Goal: Check status: Check status

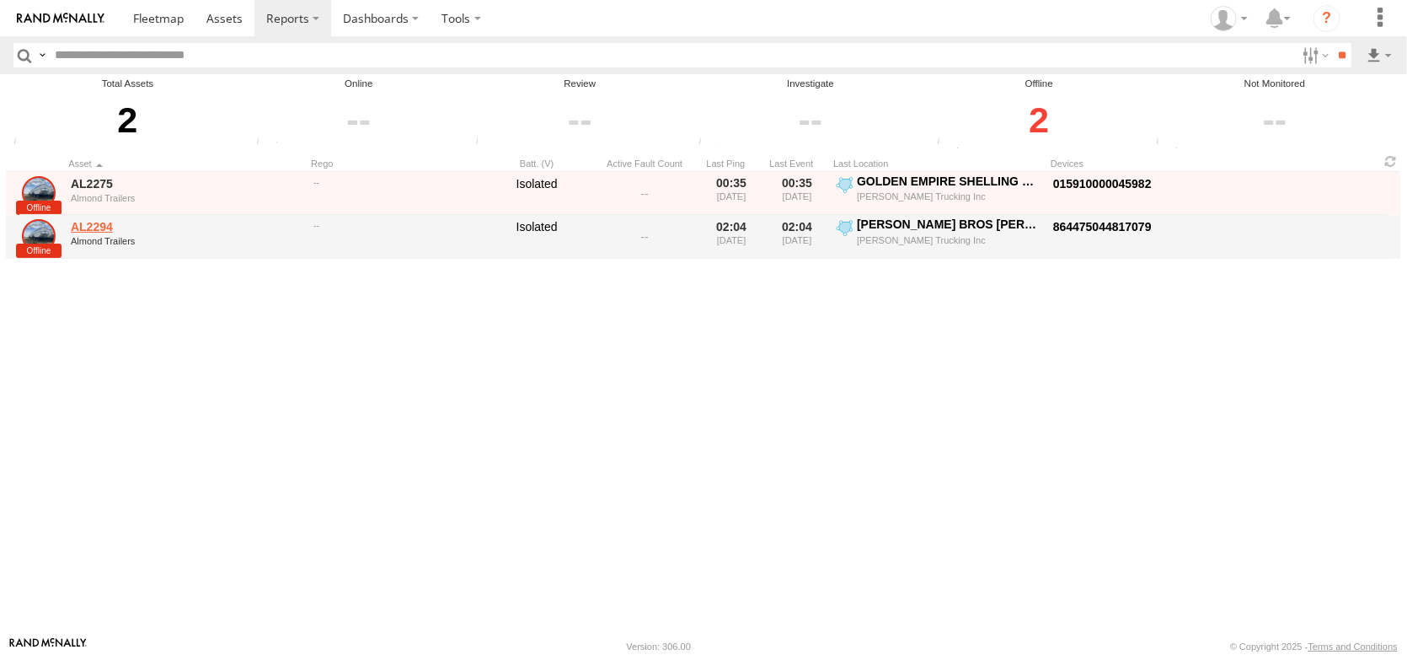
click at [104, 234] on link "AL2294" at bounding box center [186, 226] width 231 height 15
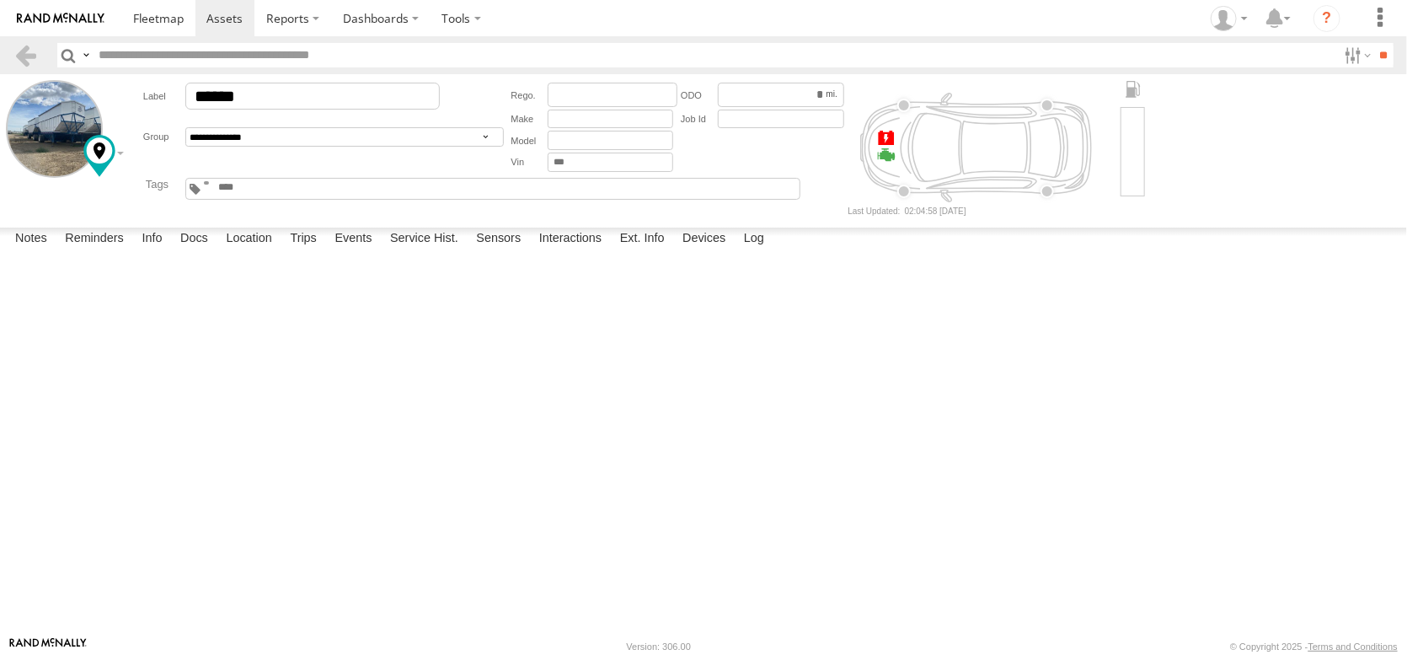
click at [0, 0] on span at bounding box center [0, 0] width 0 height 0
click at [673, 251] on label "Ext. Info" at bounding box center [642, 239] width 61 height 24
click at [734, 251] on label "Devices" at bounding box center [704, 239] width 60 height 24
click at [0, 0] on span at bounding box center [0, 0] width 0 height 0
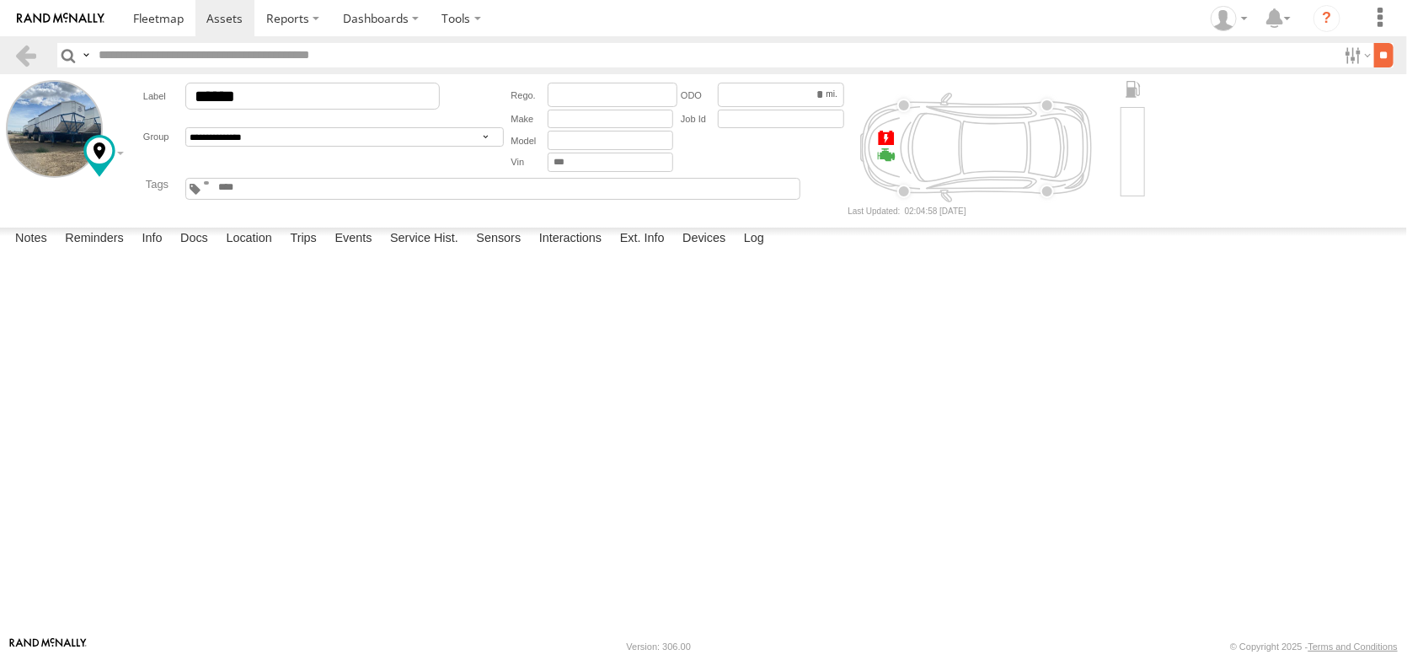
click at [1378, 47] on input "**" at bounding box center [1383, 55] width 19 height 24
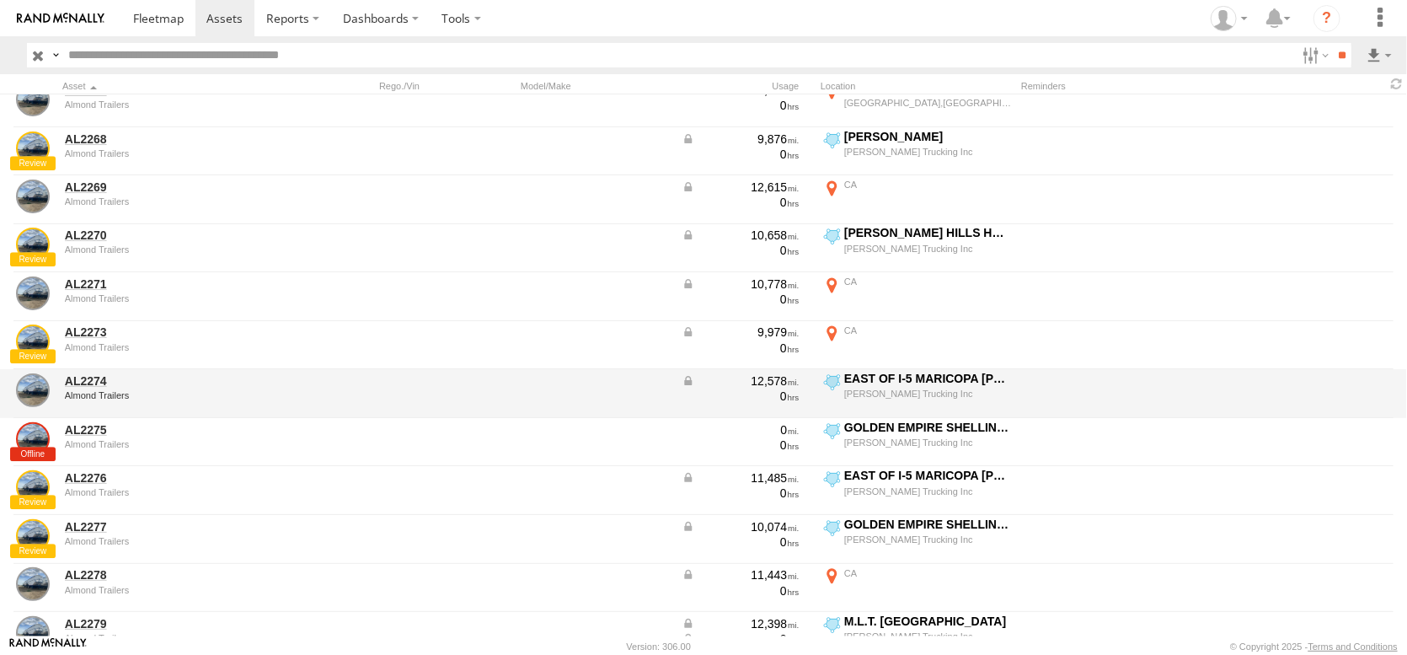
scroll to position [2443, 0]
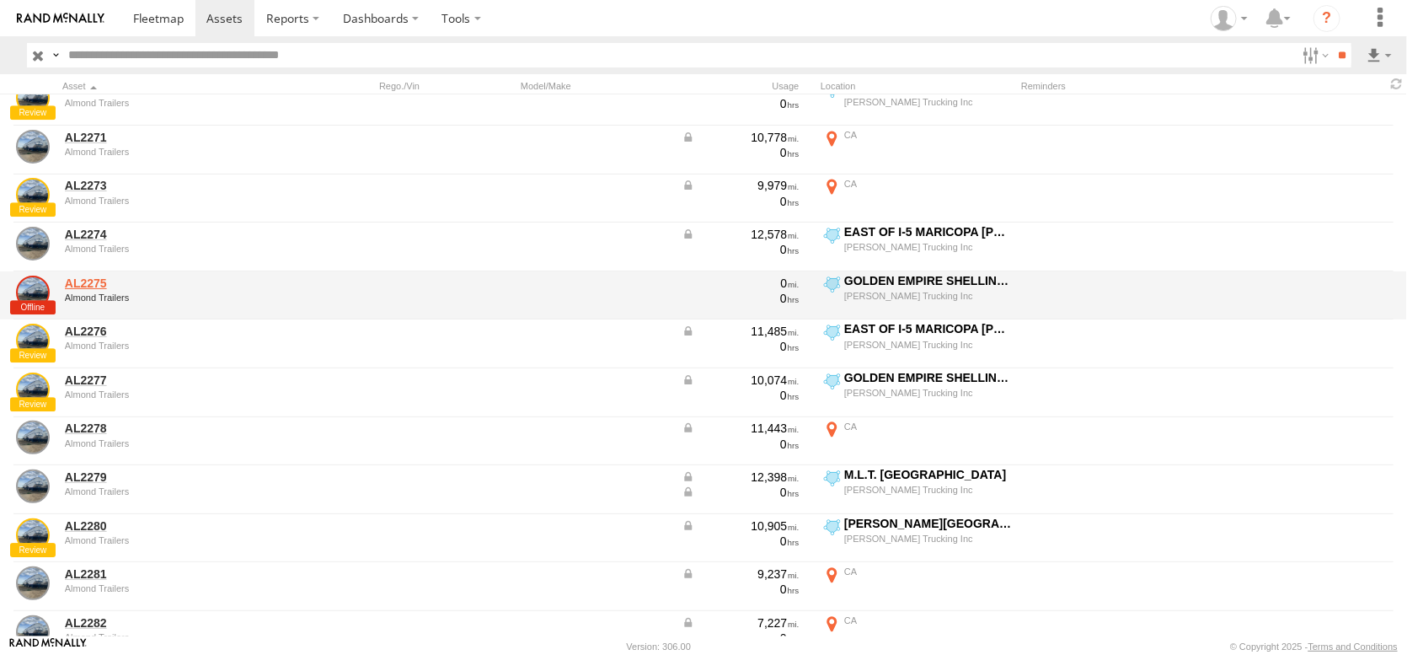
click at [89, 286] on link "AL2275" at bounding box center [180, 282] width 231 height 15
